Goal: Information Seeking & Learning: Find contact information

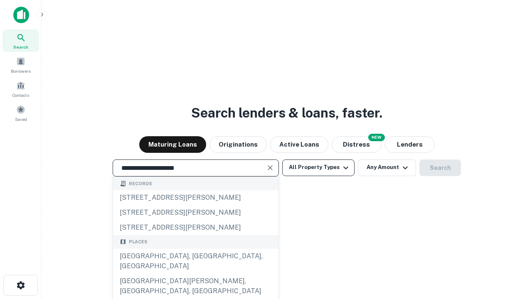
click at [195, 274] on div "Santa Monica, CA, USA" at bounding box center [195, 261] width 165 height 25
click at [318, 167] on button "All Property Types" at bounding box center [318, 168] width 72 height 17
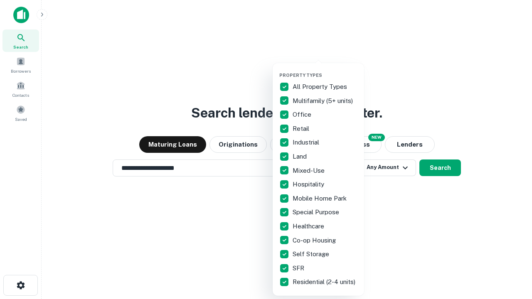
type input "**********"
click at [325, 70] on button "button" at bounding box center [324, 70] width 91 height 0
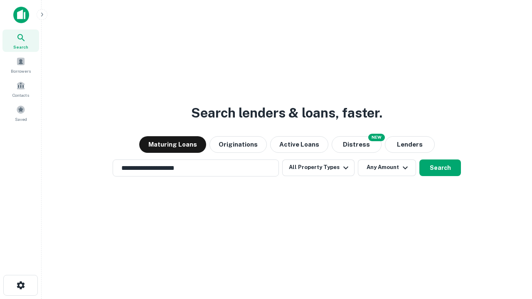
scroll to position [13, 0]
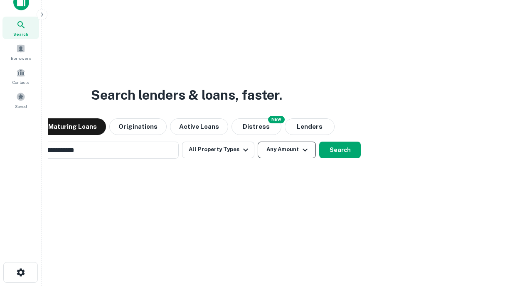
click at [258, 142] on button "Any Amount" at bounding box center [287, 150] width 58 height 17
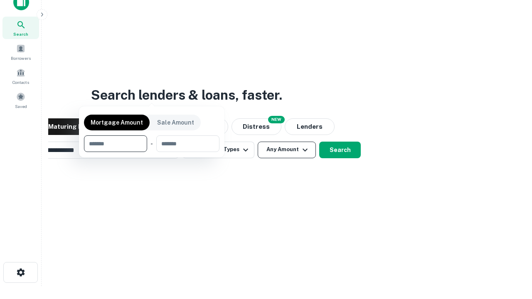
scroll to position [13, 0]
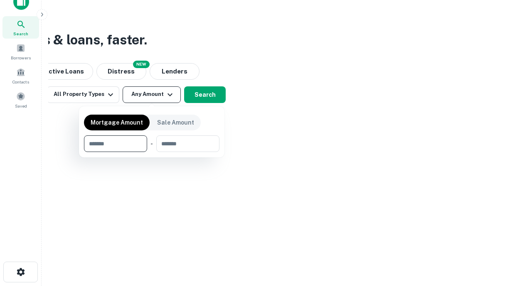
type input "*******"
click at [152, 152] on button "button" at bounding box center [151, 152] width 135 height 0
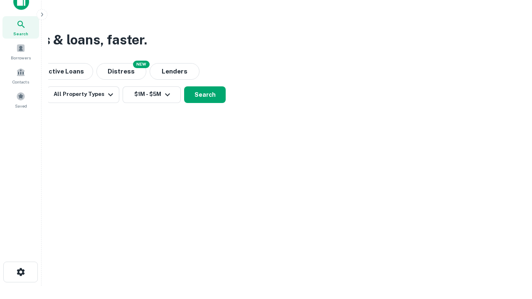
scroll to position [5, 153]
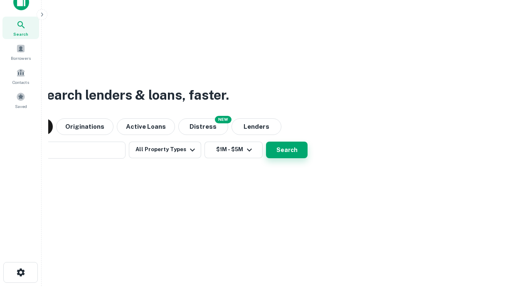
click at [266, 142] on button "Search" at bounding box center [287, 150] width 42 height 17
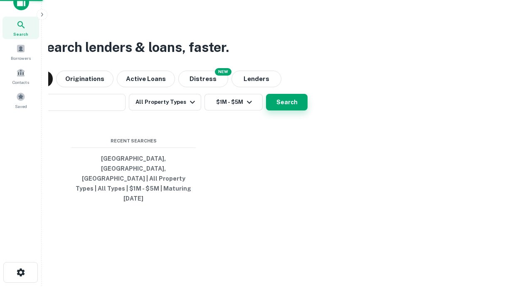
scroll to position [22, 235]
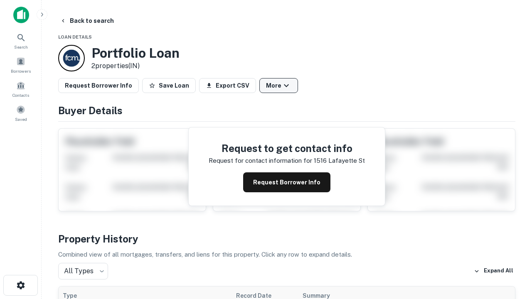
click at [278, 86] on button "More" at bounding box center [278, 85] width 39 height 15
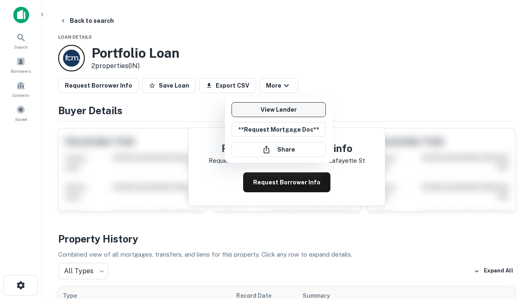
click at [278, 110] on link "View Lender" at bounding box center [278, 109] width 94 height 15
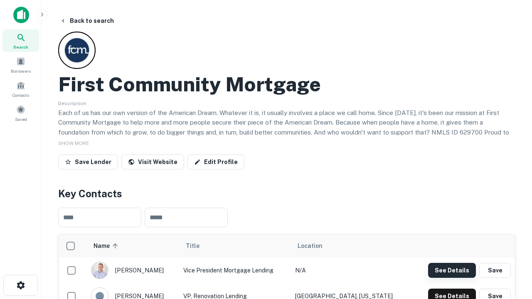
click at [452, 270] on button "See Details" at bounding box center [452, 270] width 48 height 15
click at [20, 286] on icon "button" at bounding box center [21, 286] width 10 height 10
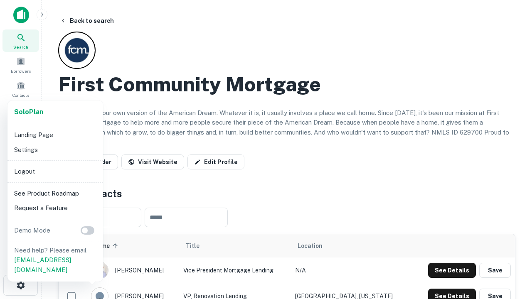
click at [55, 171] on li "Logout" at bounding box center [55, 171] width 89 height 15
